Goal: Task Accomplishment & Management: Use online tool/utility

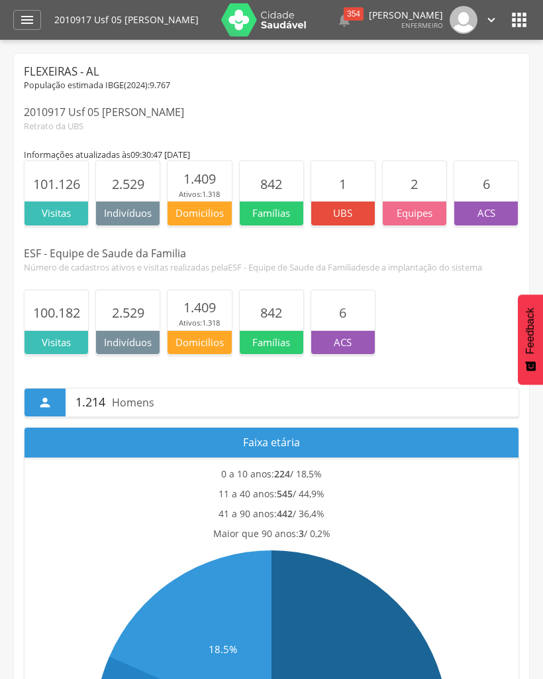
click at [27, 13] on icon "" at bounding box center [27, 20] width 16 height 16
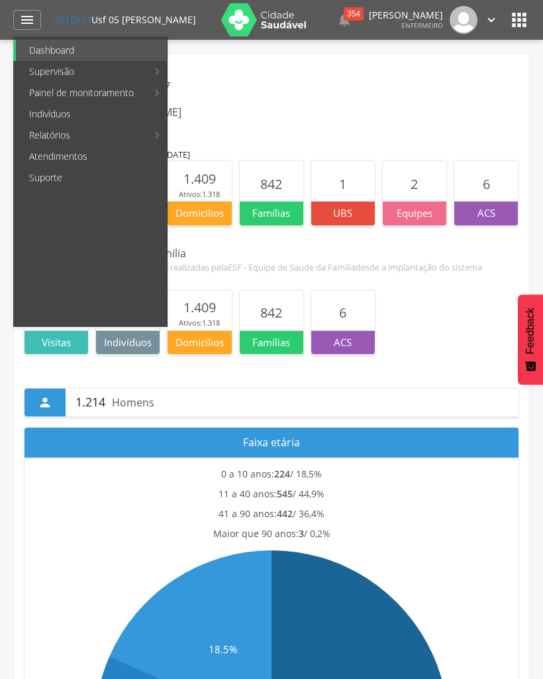
click at [233, 74] on link "Personalizados" at bounding box center [242, 71] width 149 height 21
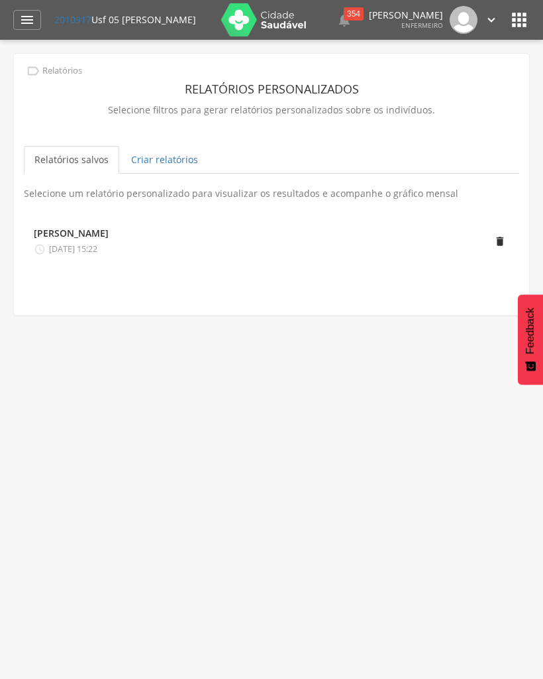
click at [178, 166] on link "Criar relatórios" at bounding box center [165, 160] width 88 height 28
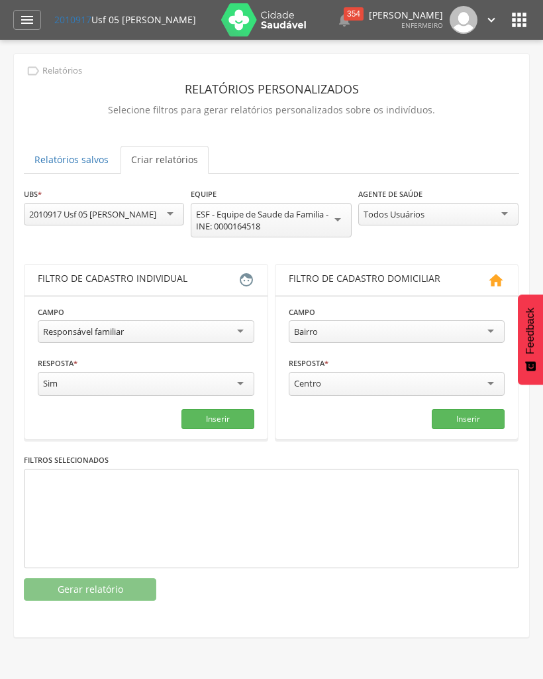
click at [212, 330] on div "Responsável familiar" at bounding box center [146, 331] width 217 height 23
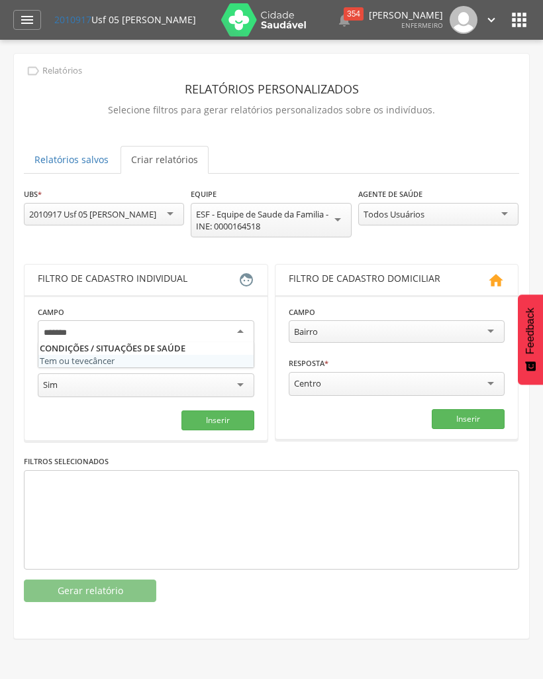
click at [247, 333] on div at bounding box center [146, 332] width 217 height 24
click at [245, 333] on div at bounding box center [146, 332] width 217 height 24
click at [245, 329] on div at bounding box center [146, 332] width 217 height 24
click at [168, 335] on div at bounding box center [146, 332] width 217 height 24
type input "*"
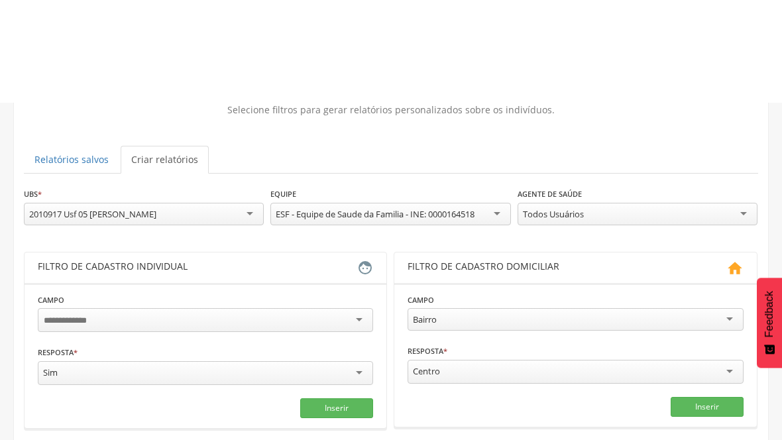
scroll to position [105, 0]
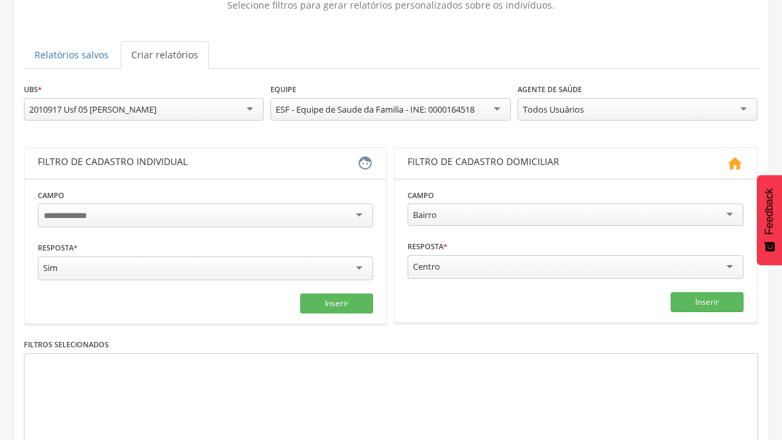
click at [97, 220] on input "select-one" at bounding box center [72, 216] width 57 height 12
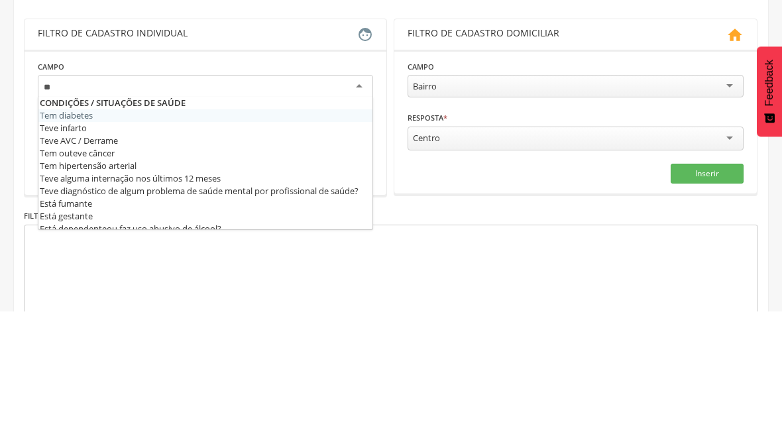
type input "*"
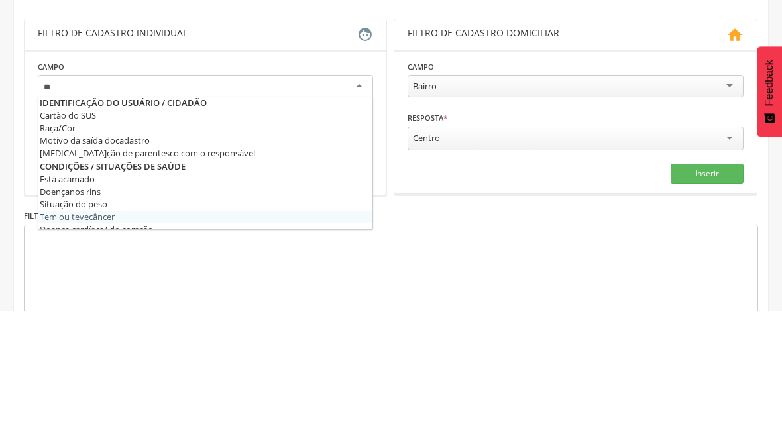
type input "*"
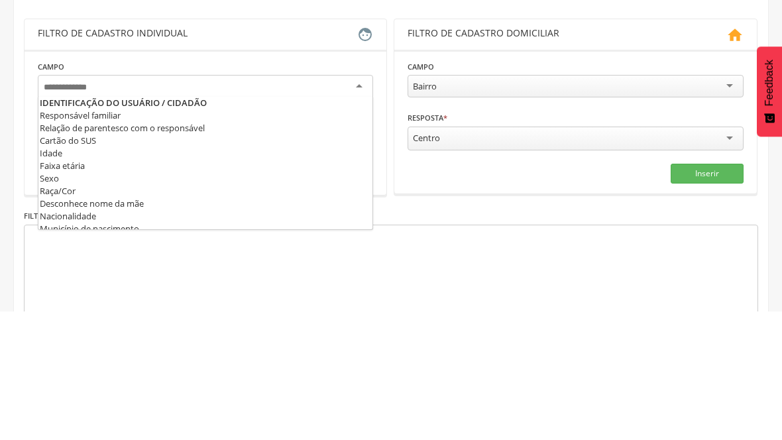
click at [390, 147] on div "Filtro de cadastro individual  Campo Responsável familiar Relação de parentesc…" at bounding box center [391, 235] width 734 height 177
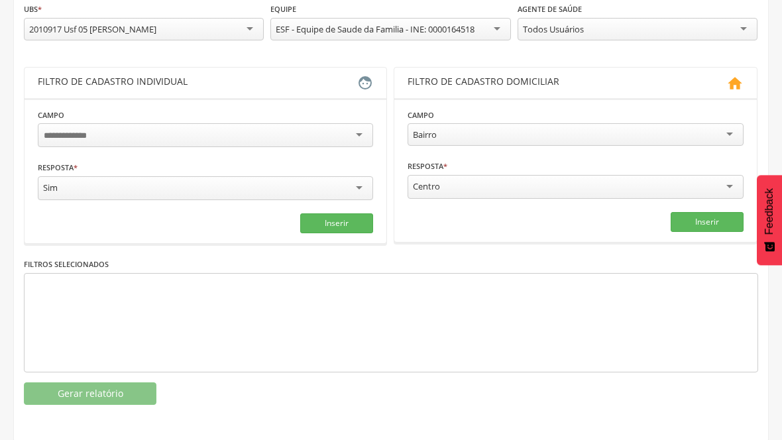
click at [364, 142] on div at bounding box center [205, 135] width 335 height 24
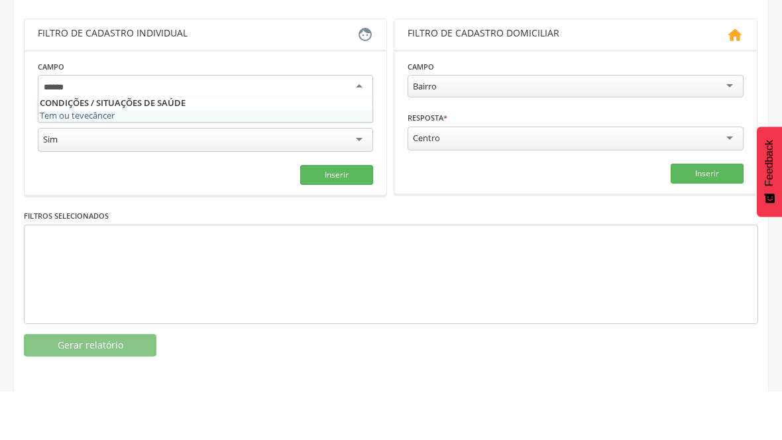
type input "******"
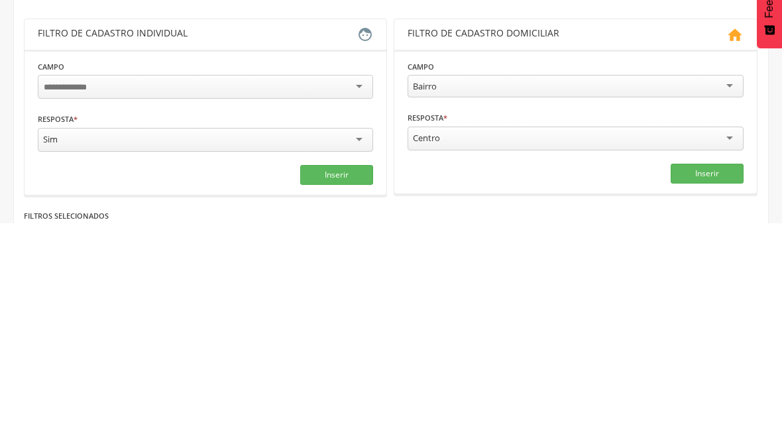
scroll to position [0, 0]
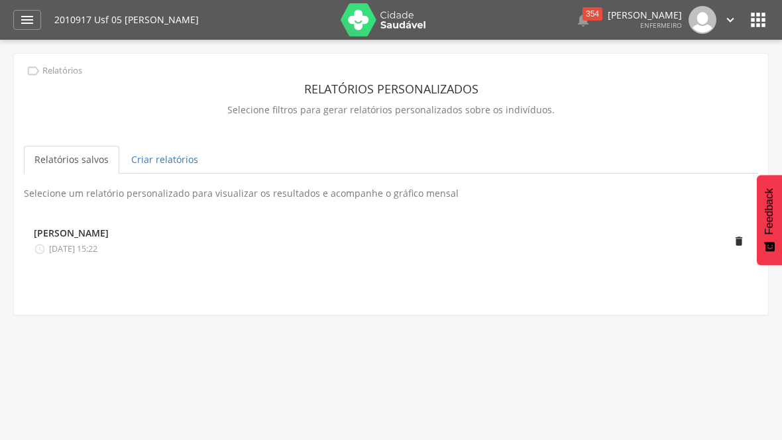
click at [175, 159] on link "Criar relatórios" at bounding box center [165, 160] width 88 height 28
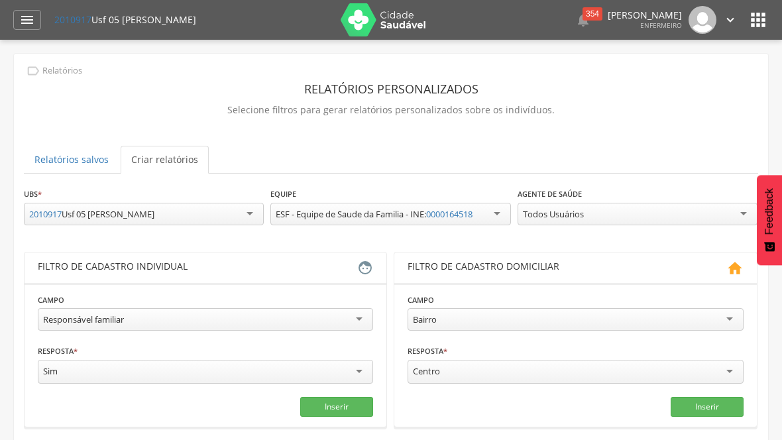
click at [364, 323] on div "Responsável familiar" at bounding box center [205, 319] width 335 height 23
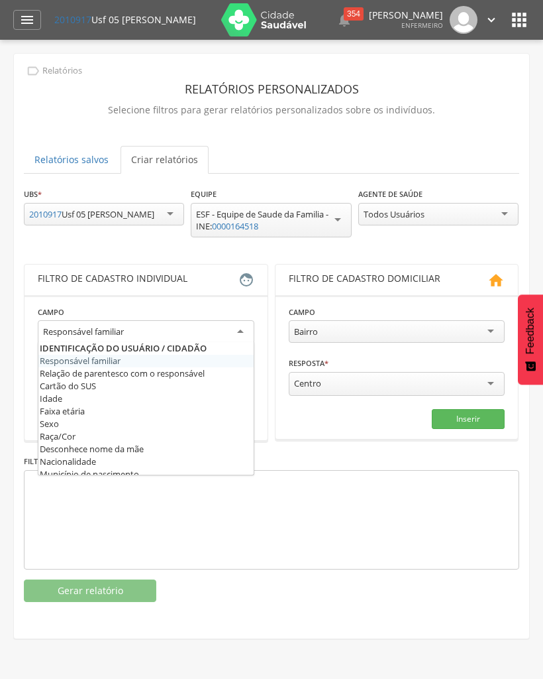
click at [248, 343] on div "Responsável familiar Responsável familiar Relação de parentesco com o responsáv…" at bounding box center [146, 333] width 217 height 27
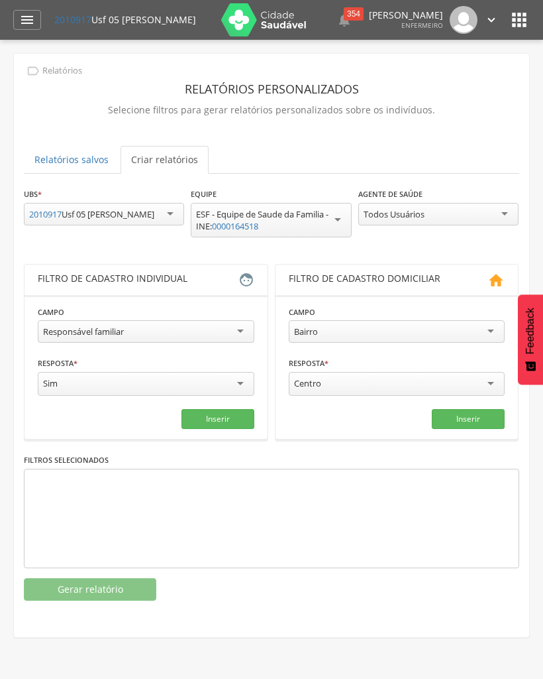
click at [190, 342] on div "Responsável familiar" at bounding box center [146, 331] width 217 height 23
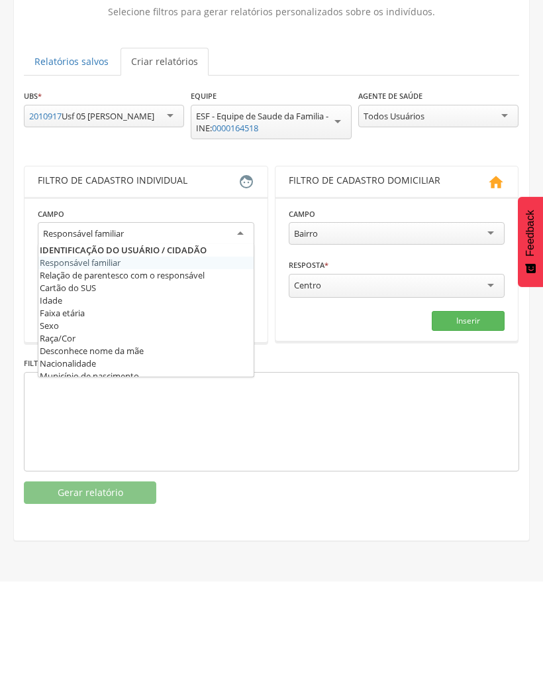
click at [390, 320] on div "Bairro" at bounding box center [397, 331] width 217 height 23
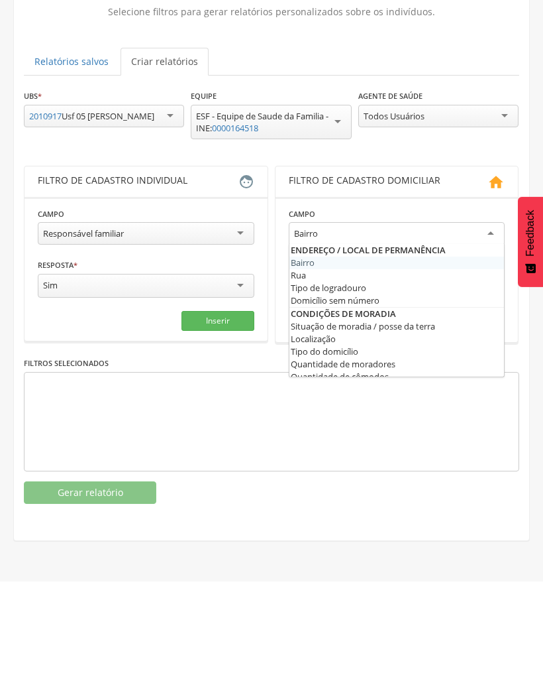
click at [488, 320] on div "Bairro" at bounding box center [397, 332] width 217 height 24
click at [469, 320] on div "Bairro" at bounding box center [397, 332] width 217 height 24
click at [437, 320] on div "Bairro" at bounding box center [397, 332] width 217 height 24
click at [453, 373] on div "Centro" at bounding box center [397, 385] width 217 height 24
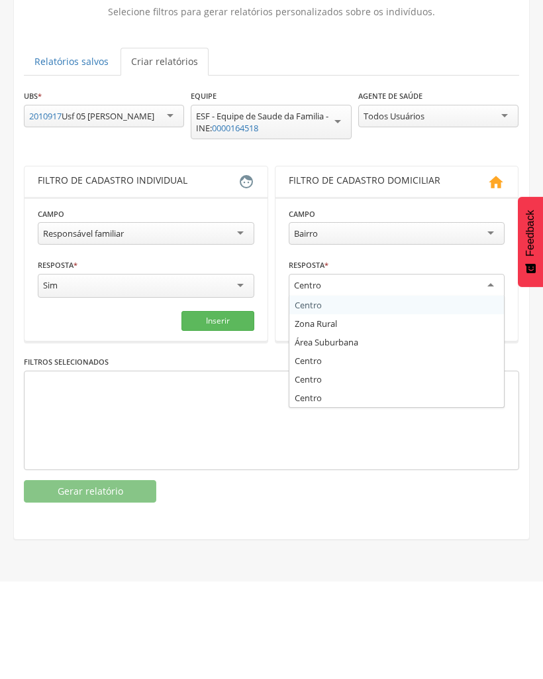
click at [250, 439] on div at bounding box center [272, 518] width 496 height 99
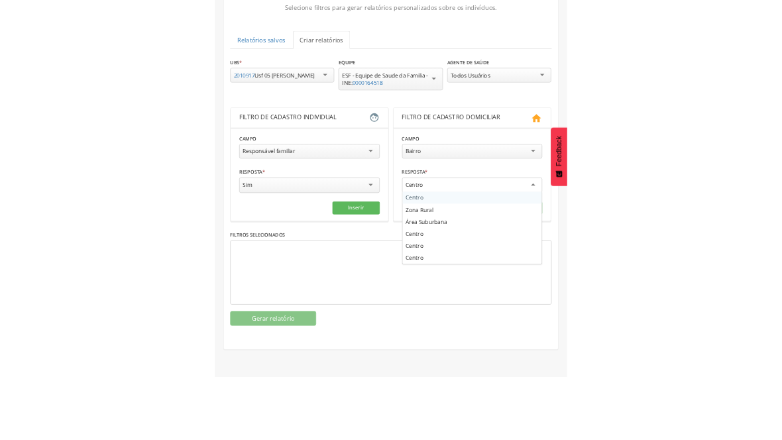
scroll to position [40, 0]
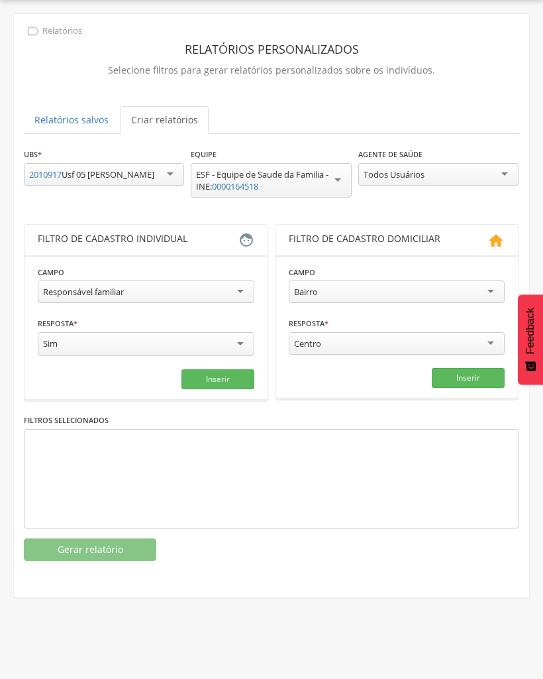
click at [245, 302] on div "Responsável familiar" at bounding box center [146, 291] width 217 height 23
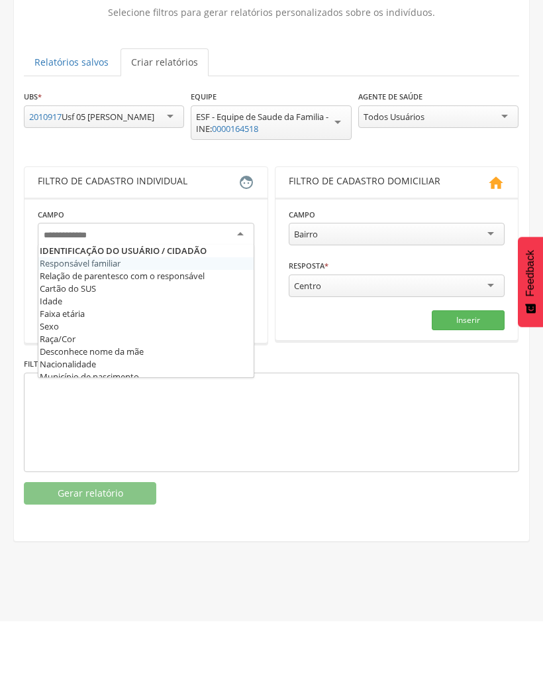
click at [241, 280] on div at bounding box center [146, 292] width 217 height 24
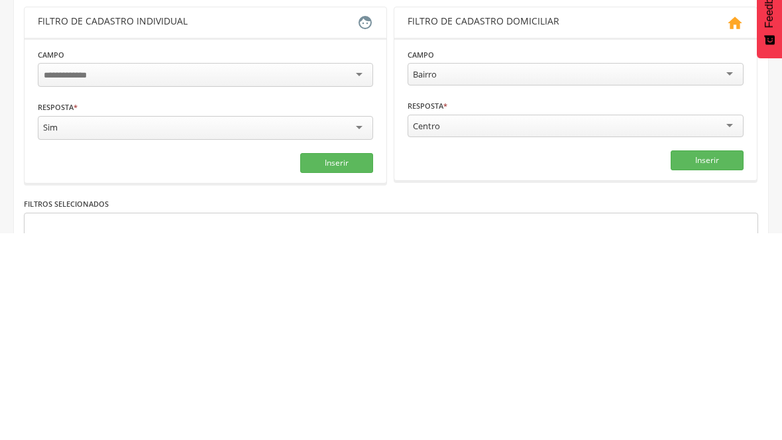
scroll to position [0, 0]
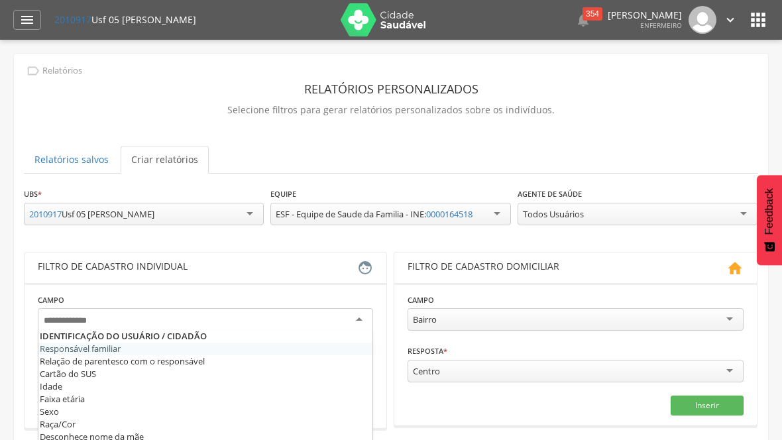
click at [23, 19] on icon "" at bounding box center [27, 20] width 16 height 16
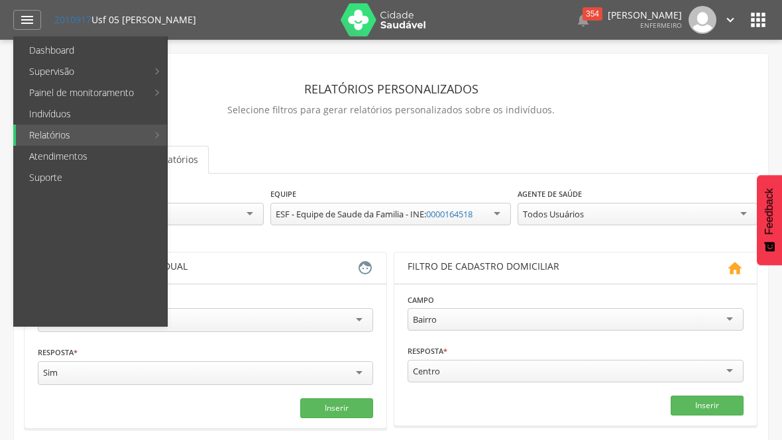
click at [680, 85] on div at bounding box center [384, 220] width 769 height 440
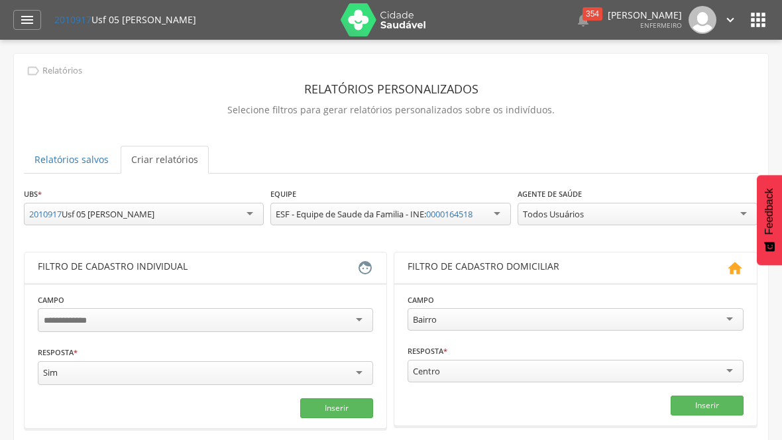
click at [35, 20] on div "" at bounding box center [27, 20] width 28 height 20
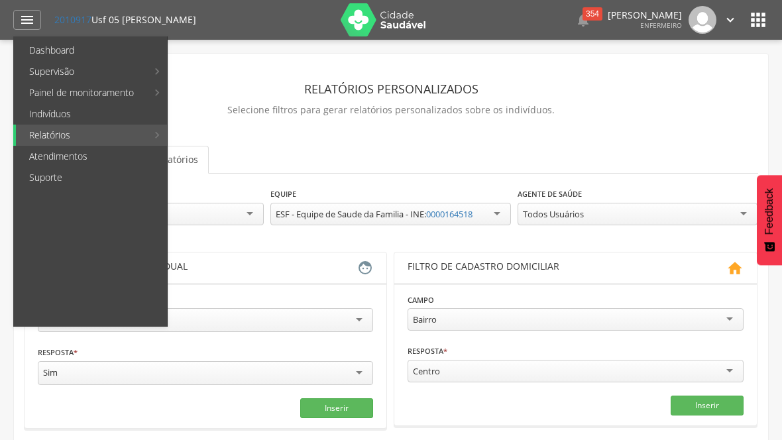
click at [192, 72] on link "Personalizados" at bounding box center [242, 71] width 149 height 21
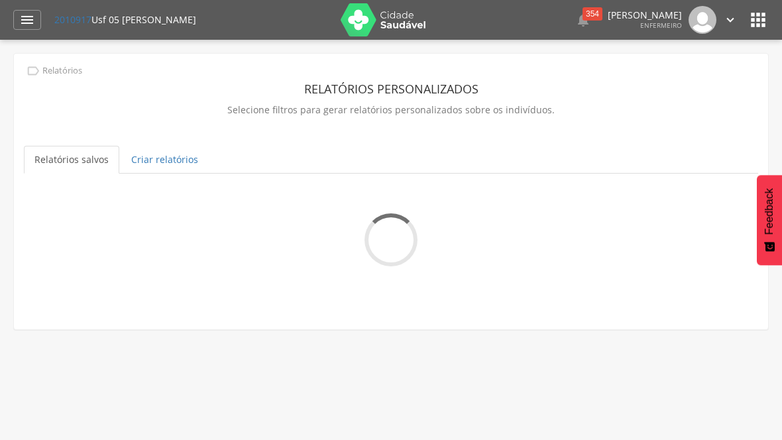
scroll to position [0, 13]
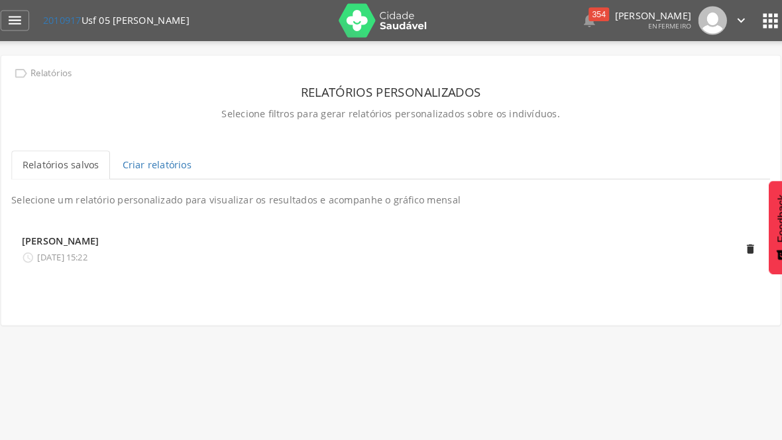
click at [169, 157] on link "Criar relatórios" at bounding box center [165, 160] width 88 height 28
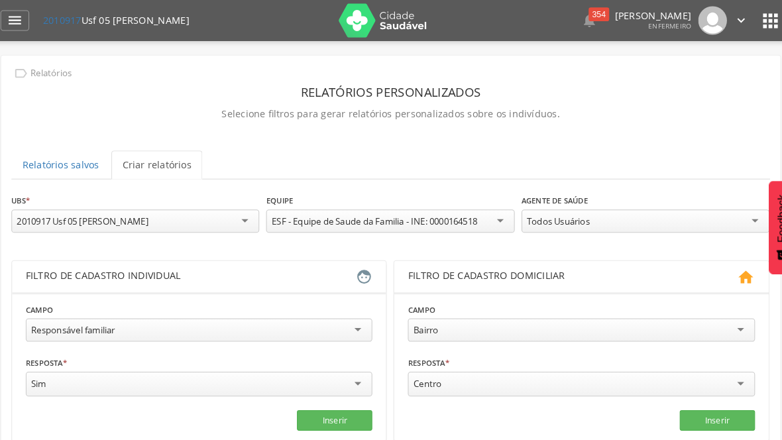
click at [479, 217] on div "ESF - Equipe de Saude da Familia - INE: 0000164518" at bounding box center [390, 214] width 240 height 23
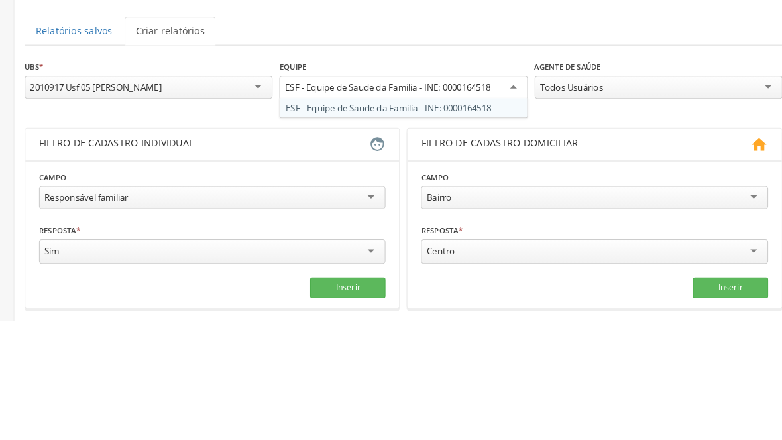
click at [470, 187] on div "**********" at bounding box center [391, 213] width 734 height 53
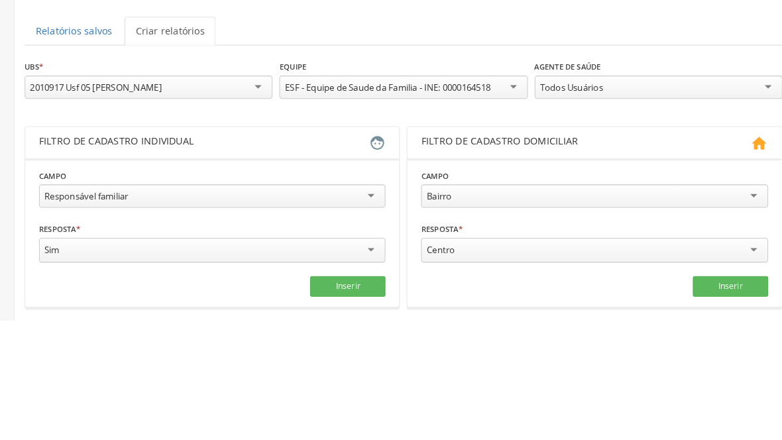
scroll to position [130, 0]
click at [681, 84] on div "Todos Usuários" at bounding box center [638, 84] width 240 height 23
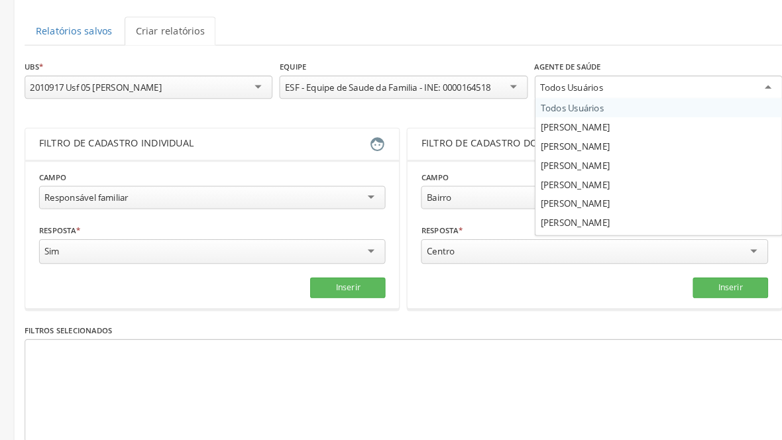
click at [630, 105] on div "**********" at bounding box center [391, 83] width 734 height 53
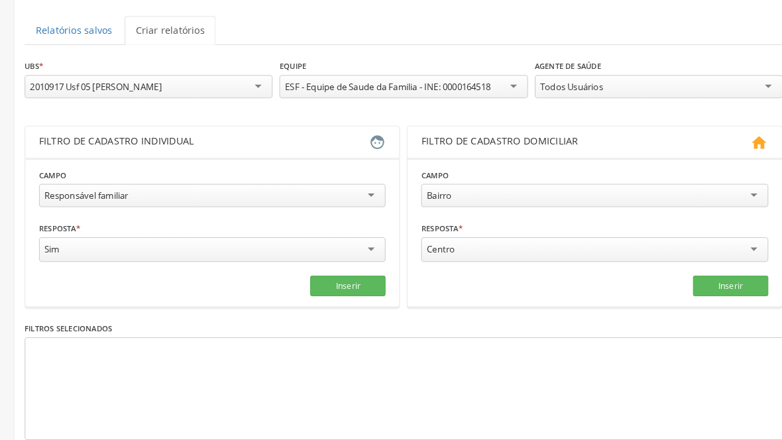
click at [588, 82] on div "Todos Usuários" at bounding box center [638, 84] width 240 height 23
click at [358, 199] on div "Responsável familiar" at bounding box center [205, 189] width 335 height 23
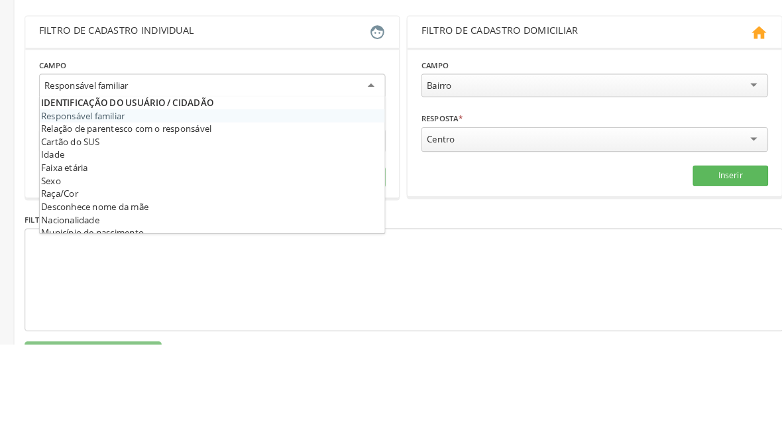
scroll to position [129, 0]
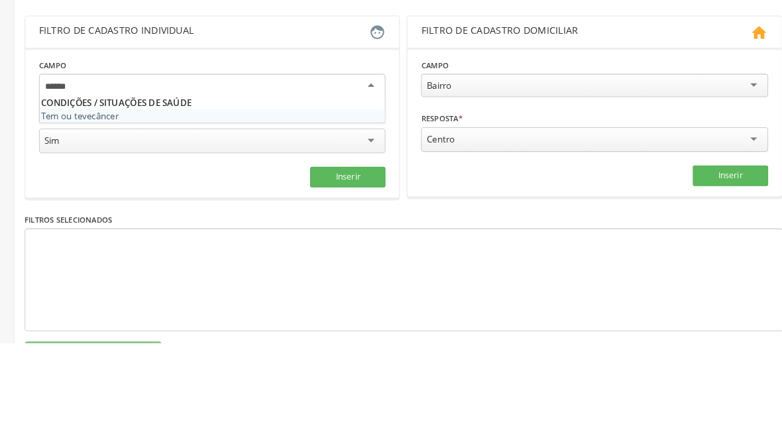
type input "******"
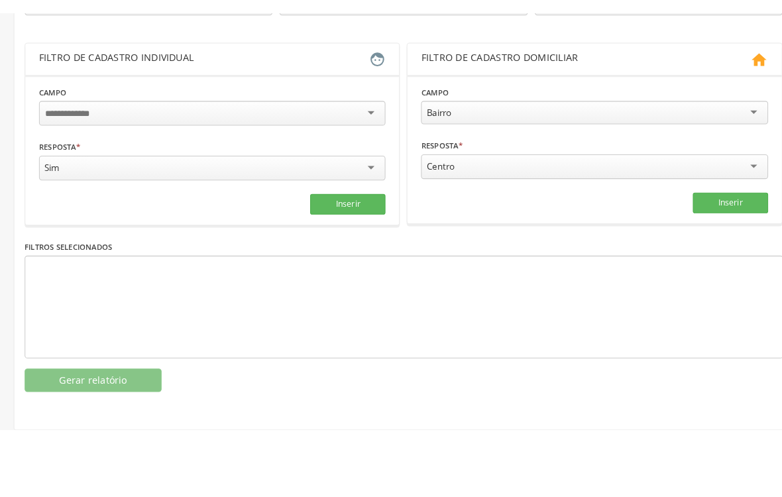
scroll to position [128, 0]
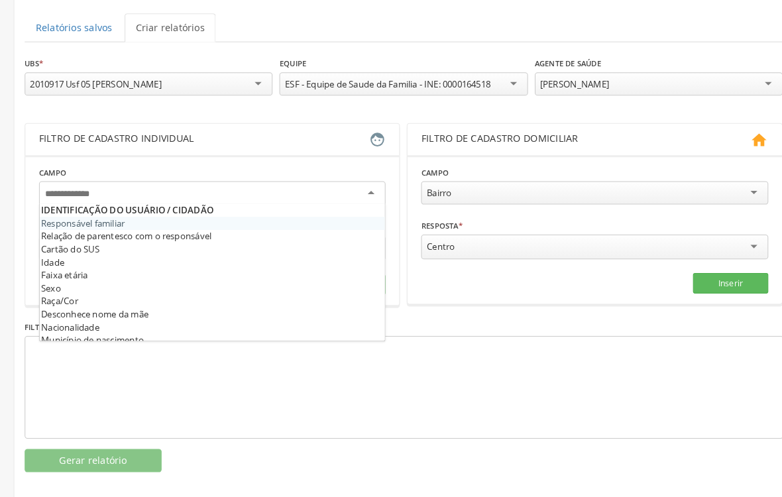
click at [352, 278] on button "Inserir" at bounding box center [336, 280] width 73 height 20
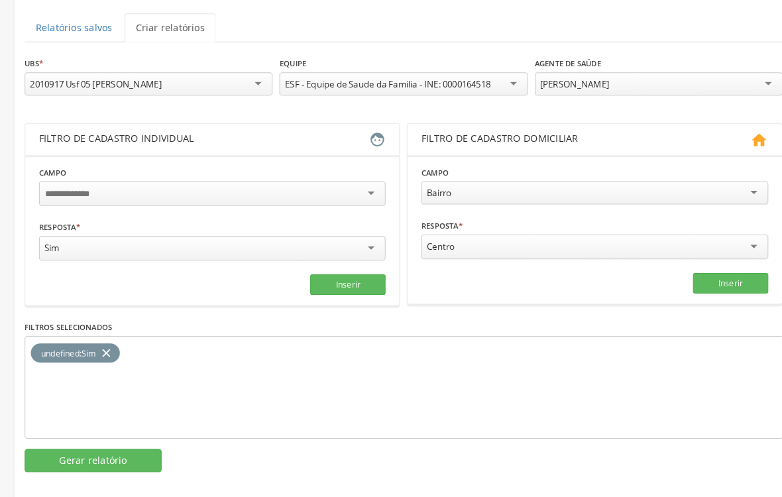
click at [149, 439] on button "Gerar relatório" at bounding box center [90, 450] width 133 height 23
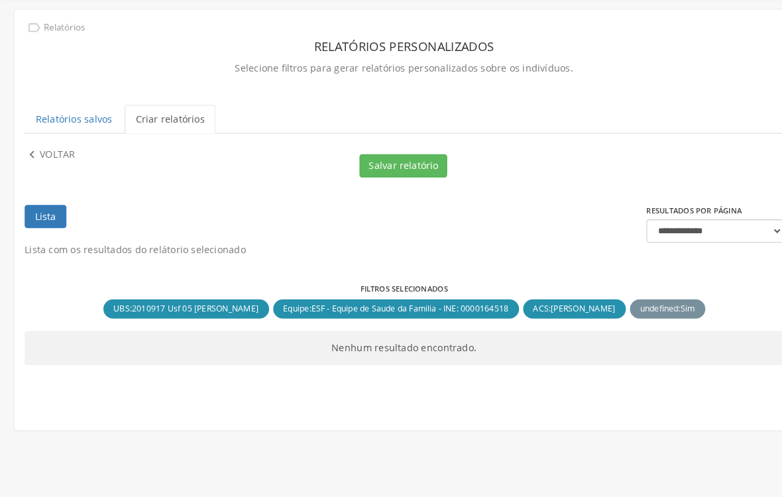
scroll to position [0, 0]
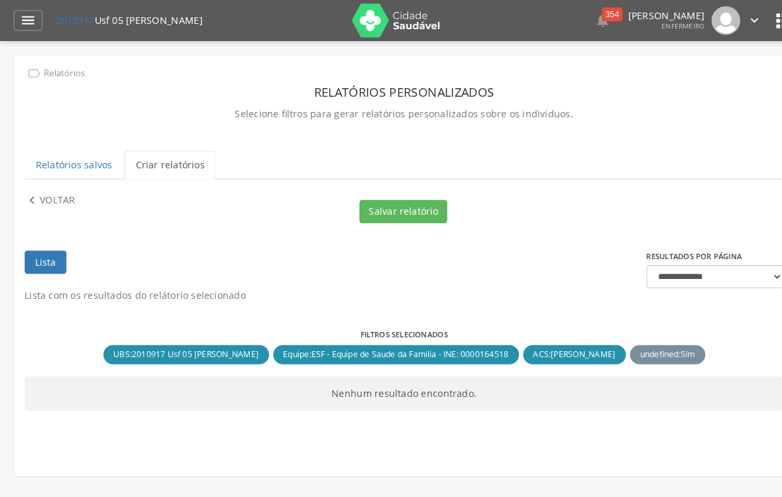
click at [362, 26] on img at bounding box center [384, 19] width 86 height 33
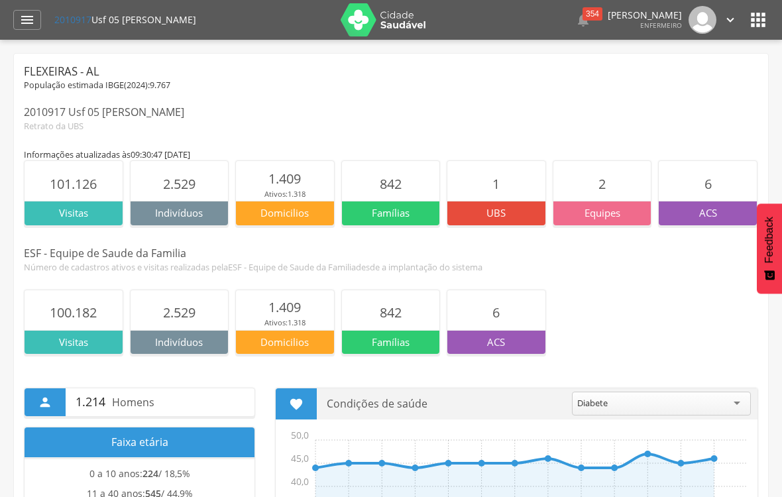
click at [728, 24] on icon "" at bounding box center [730, 20] width 15 height 15
click at [678, 51] on link "Configurações" at bounding box center [684, 47] width 105 height 17
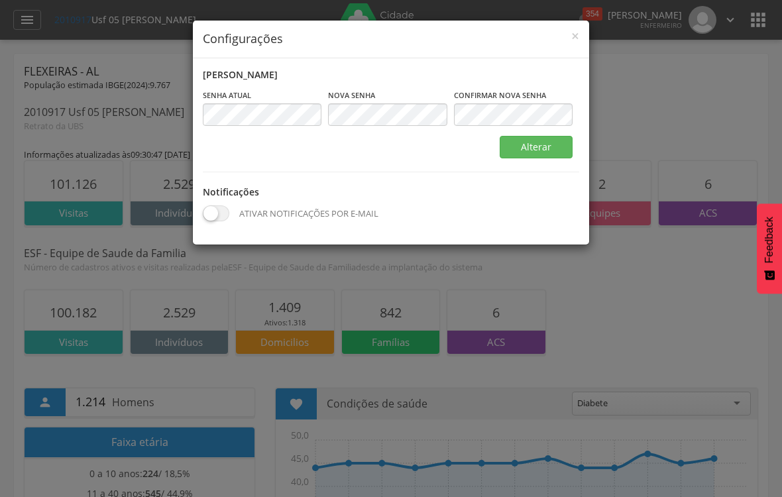
click at [653, 95] on div "× Configurações Alterar senha Senha atual Campo obrigatório Nova senha Campo ob…" at bounding box center [391, 248] width 782 height 497
